Goal: Task Accomplishment & Management: Manage account settings

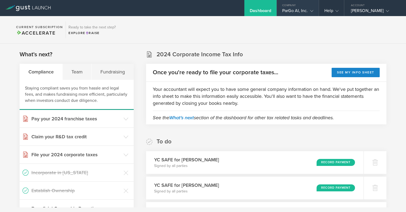
click at [313, 7] on div "Company" at bounding box center [298, 4] width 42 height 8
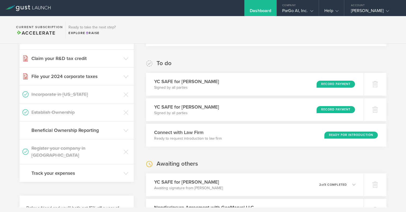
scroll to position [79, 0]
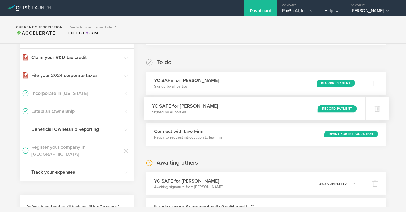
click at [222, 107] on div "YC SAFE for [PERSON_NAME] Signed by all parties Record Payment" at bounding box center [255, 108] width 222 height 23
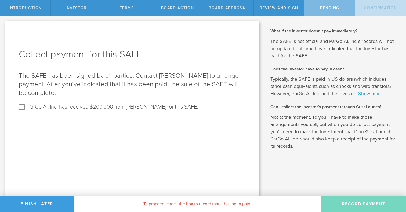
click at [374, 92] on link "Show more" at bounding box center [370, 94] width 24 height 6
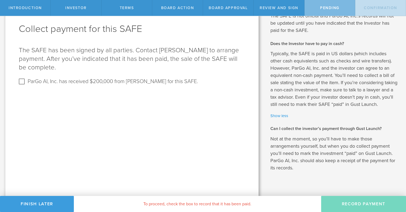
scroll to position [32, 0]
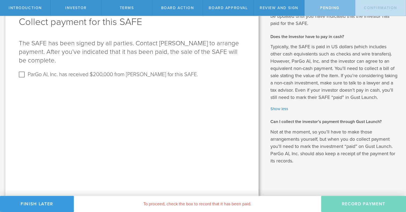
click at [72, 46] on p "The SAFE has been signed by all parties. Contact Mark Milz to arrange payment. …" at bounding box center [132, 52] width 226 height 26
click at [219, 4] on div "Board Approval" at bounding box center [228, 8] width 51 height 16
click at [180, 13] on div "Board Action" at bounding box center [177, 8] width 51 height 16
click at [122, 1] on div "terms" at bounding box center [127, 8] width 51 height 16
click at [75, 9] on span "Investor" at bounding box center [75, 8] width 21 height 5
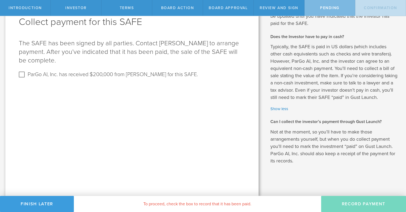
click at [32, 9] on span "Introduction" at bounding box center [25, 8] width 33 height 5
click at [325, 10] on div "Pending" at bounding box center [330, 8] width 51 height 16
click at [50, 206] on button "Finish Later" at bounding box center [37, 204] width 74 height 16
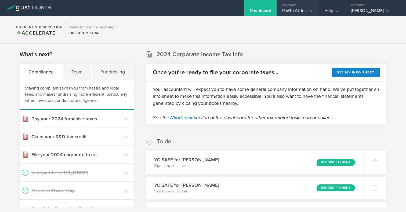
click at [307, 6] on div "Company" at bounding box center [298, 4] width 42 height 8
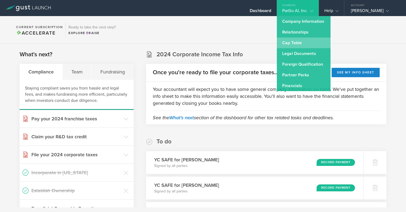
click at [302, 46] on link "Cap Table" at bounding box center [304, 43] width 54 height 11
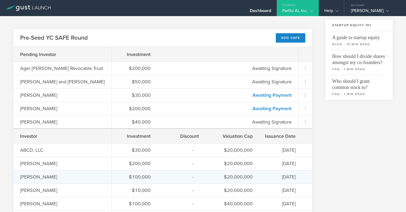
scroll to position [175, 0]
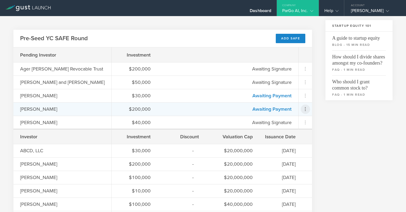
click at [305, 112] on icon at bounding box center [305, 109] width 6 height 6
click at [368, 157] on md-backdrop at bounding box center [203, 106] width 406 height 212
click at [36, 105] on div "Mark Milz" at bounding box center [62, 109] width 98 height 13
